Goal: Find specific page/section: Find specific page/section

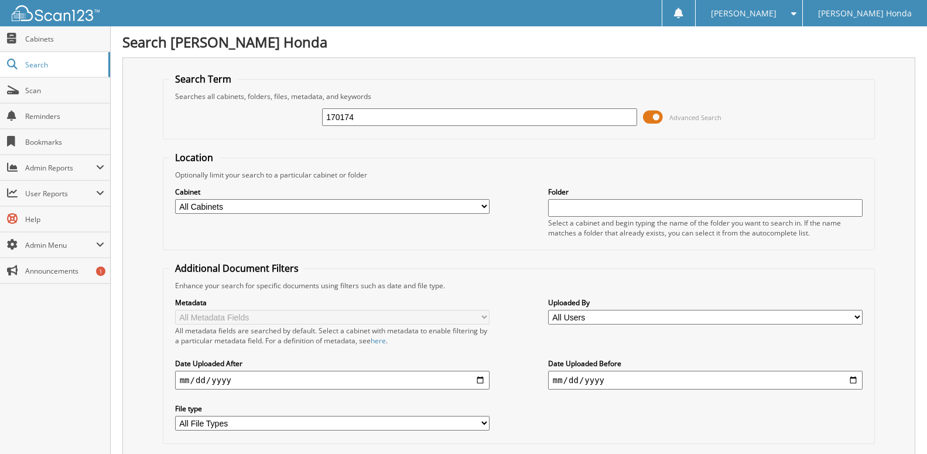
type input "170174"
drag, startPoint x: 395, startPoint y: 126, endPoint x: 247, endPoint y: 118, distance: 148.4
click at [322, 118] on input "170174" at bounding box center [479, 117] width 315 height 18
type input "180174"
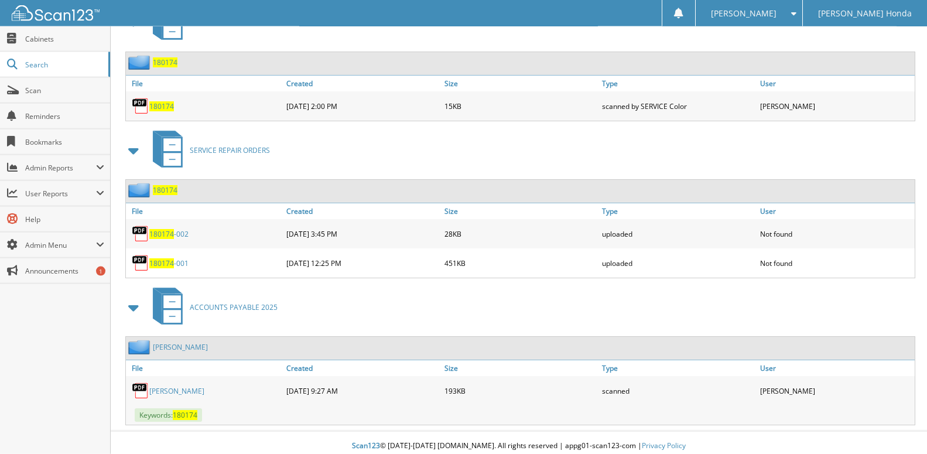
scroll to position [697, 0]
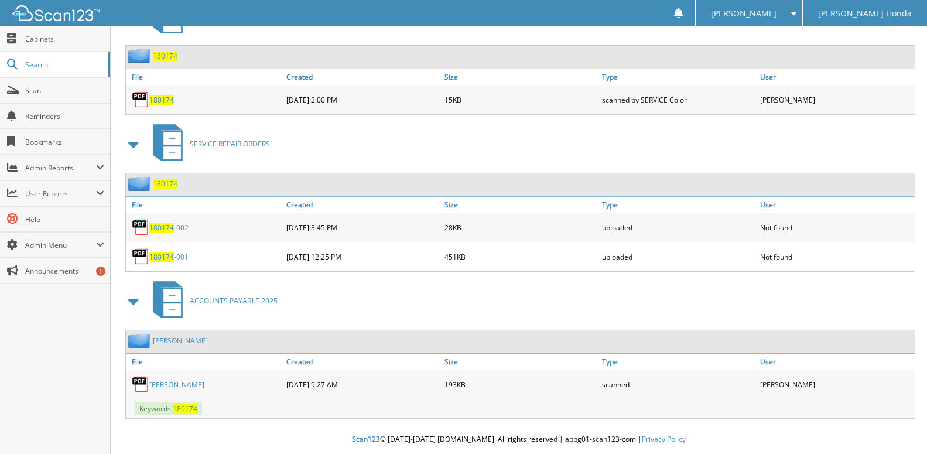
click at [204, 384] on link "[PERSON_NAME]" at bounding box center [176, 385] width 55 height 10
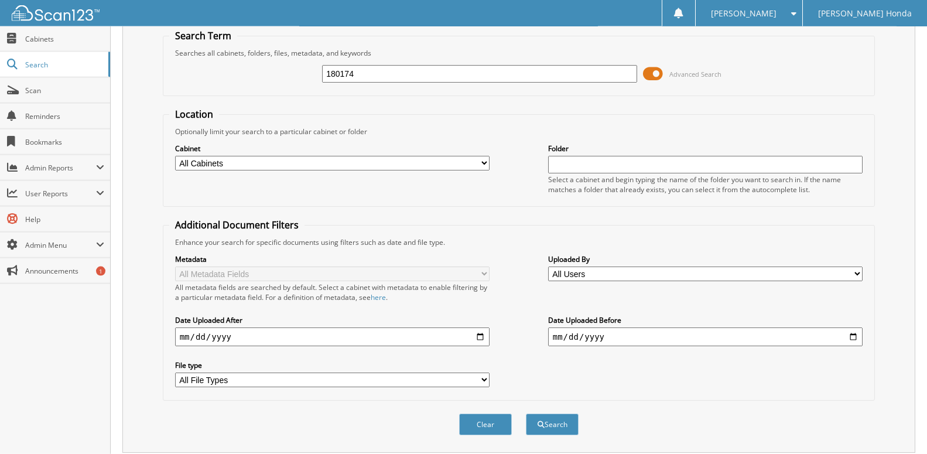
scroll to position [0, 0]
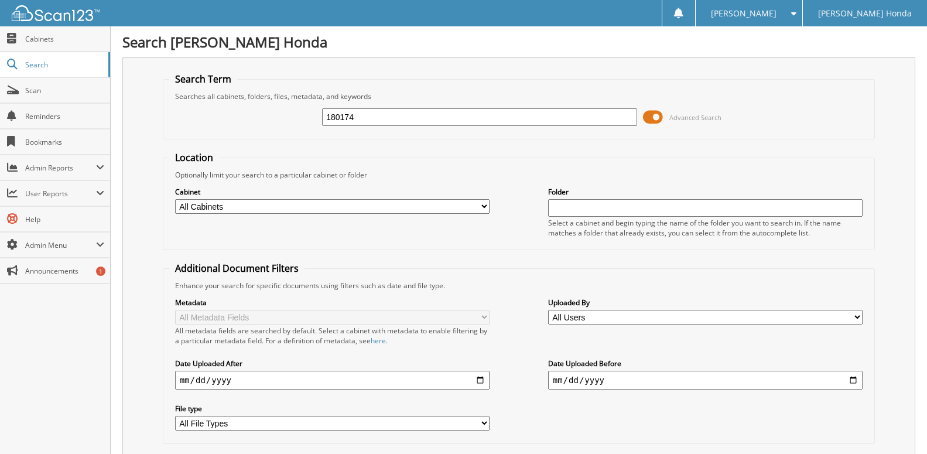
drag, startPoint x: 380, startPoint y: 124, endPoint x: 205, endPoint y: 111, distance: 175.6
click at [322, 111] on input "180174" at bounding box center [479, 117] width 315 height 18
type input "180148"
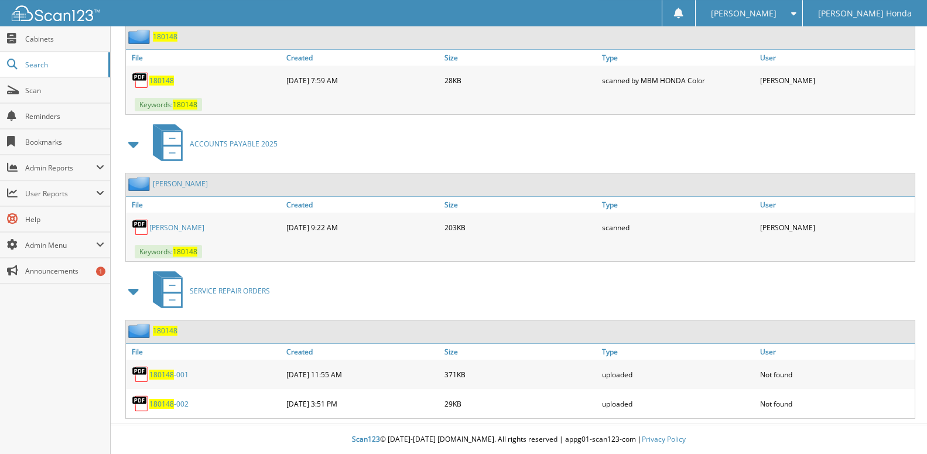
scroll to position [830, 0]
click at [204, 227] on link "FRANK LEON RHYNE JR" at bounding box center [176, 228] width 55 height 10
click at [51, 92] on span "Scan" at bounding box center [64, 91] width 79 height 10
